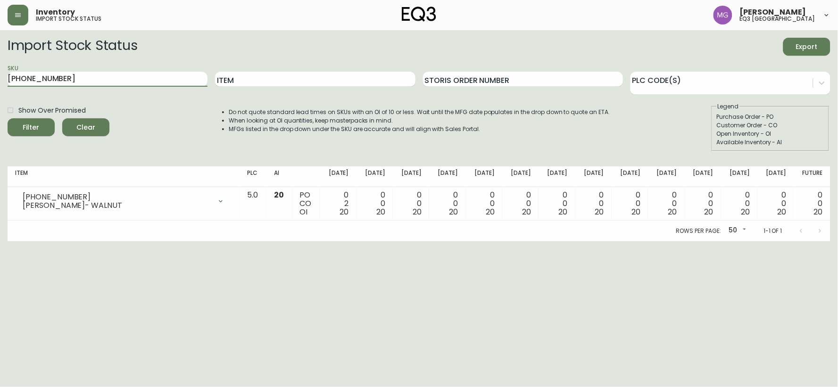
drag, startPoint x: 63, startPoint y: 74, endPoint x: 0, endPoint y: 75, distance: 62.7
click at [0, 75] on main "Import Stock Status Export SKU [PHONE_NUMBER] Item Storis Order Number PLC Code…" at bounding box center [419, 135] width 838 height 211
click at [8, 118] on button "Filter" at bounding box center [31, 127] width 47 height 18
click at [43, 78] on input "[PHONE_NUMBER]" at bounding box center [108, 79] width 200 height 15
click at [8, 118] on button "Filter" at bounding box center [31, 127] width 47 height 18
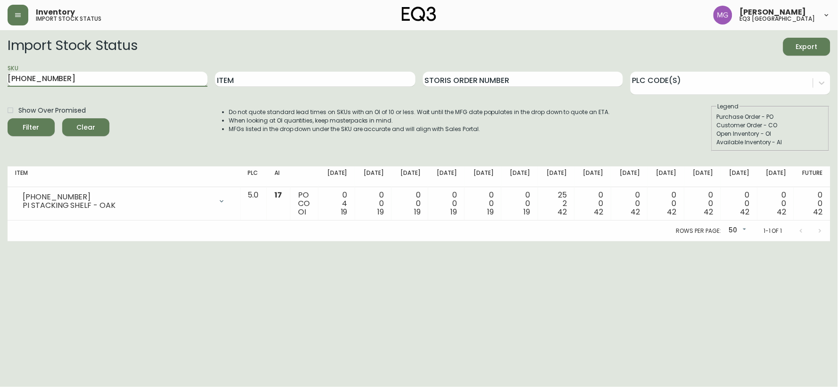
click at [38, 76] on input "[PHONE_NUMBER]" at bounding box center [108, 79] width 200 height 15
click at [8, 118] on button "Filter" at bounding box center [31, 127] width 47 height 18
click at [62, 79] on input "[PHONE_NUMBER]" at bounding box center [108, 79] width 200 height 15
click at [8, 118] on button "Filter" at bounding box center [31, 127] width 47 height 18
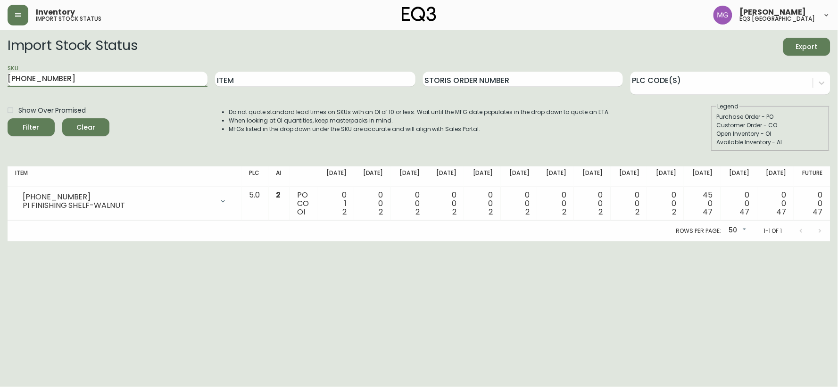
click at [41, 77] on input "[PHONE_NUMBER]" at bounding box center [108, 79] width 200 height 15
click at [8, 118] on button "Filter" at bounding box center [31, 127] width 47 height 18
drag, startPoint x: 85, startPoint y: 73, endPoint x: 0, endPoint y: 72, distance: 85.3
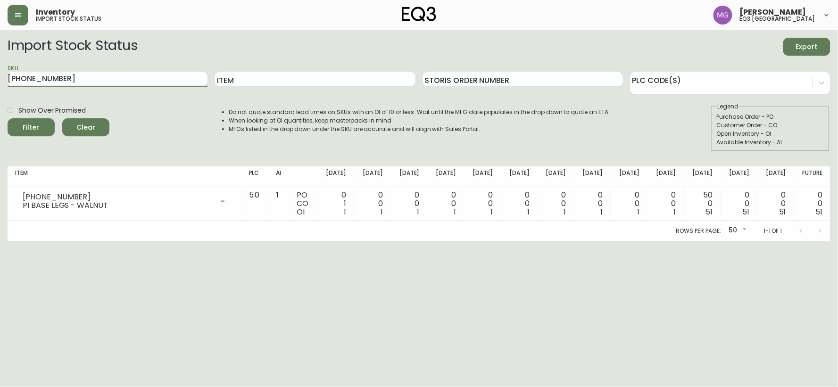
click at [0, 73] on main "Import Stock Status Export SKU [PHONE_NUMBER] Item Storis Order Number PLC Code…" at bounding box center [419, 135] width 838 height 211
paste input "31135-49-823A0G"
click at [8, 118] on button "Filter" at bounding box center [31, 127] width 47 height 18
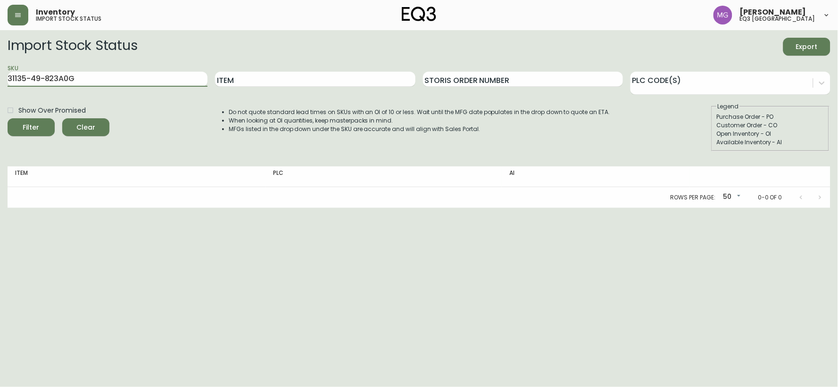
drag, startPoint x: 98, startPoint y: 79, endPoint x: 0, endPoint y: 76, distance: 97.6
click at [0, 76] on main "Import Stock Status Export SKU 31135-49-823A0G Item Storis Order Number PLC Cod…" at bounding box center [419, 119] width 838 height 178
paste input "[PHONE_NUMBER]"
type input "[PHONE_NUMBER]"
click at [8, 118] on button "Filter" at bounding box center [31, 127] width 47 height 18
